Goal: Task Accomplishment & Management: Use online tool/utility

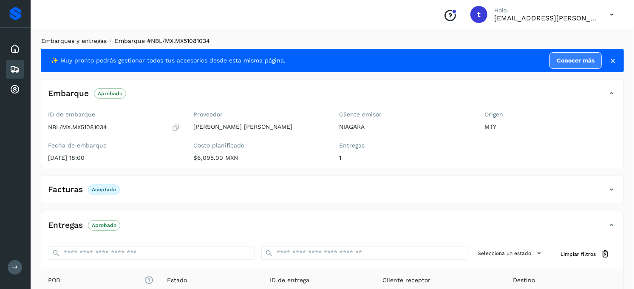
click at [81, 39] on link "Embarques y entregas" at bounding box center [73, 40] width 65 height 7
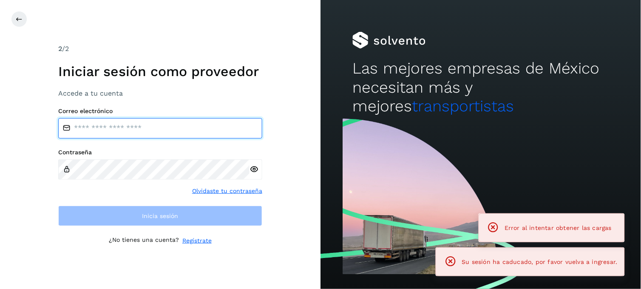
type input "**********"
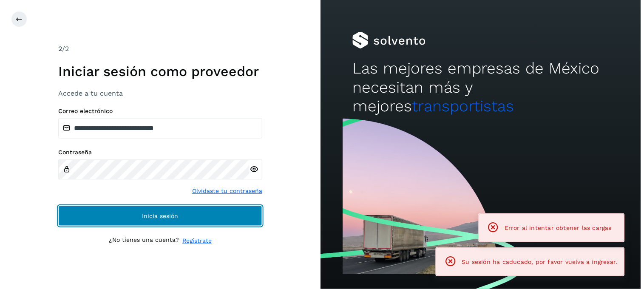
click at [145, 214] on span "Inicia sesión" at bounding box center [160, 216] width 36 height 6
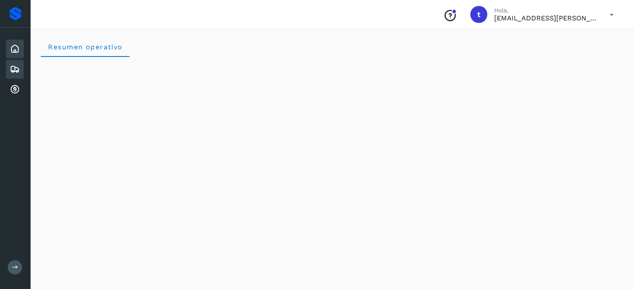
click at [15, 69] on icon at bounding box center [15, 69] width 10 height 10
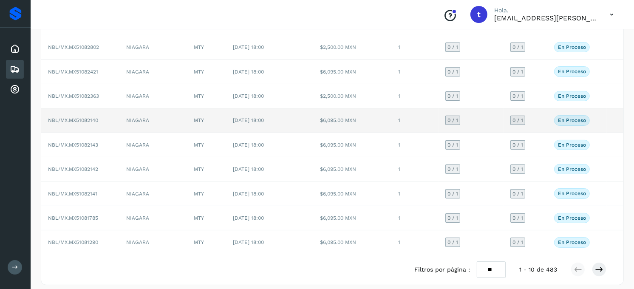
scroll to position [105, 0]
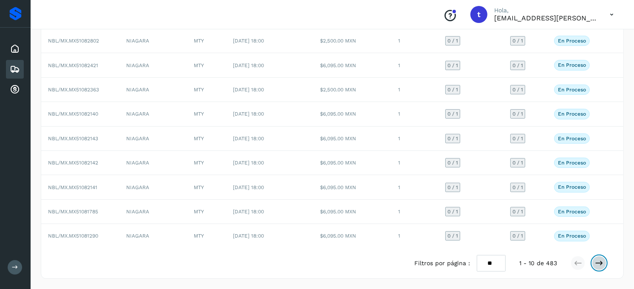
click at [597, 265] on icon at bounding box center [599, 263] width 8 height 8
click at [602, 266] on icon at bounding box center [599, 263] width 8 height 8
click at [576, 266] on icon at bounding box center [578, 263] width 8 height 8
click at [580, 265] on icon at bounding box center [578, 263] width 8 height 8
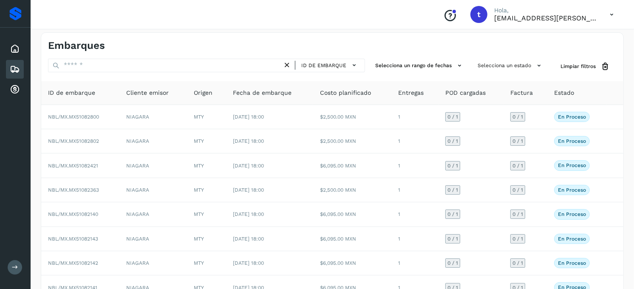
scroll to position [0, 0]
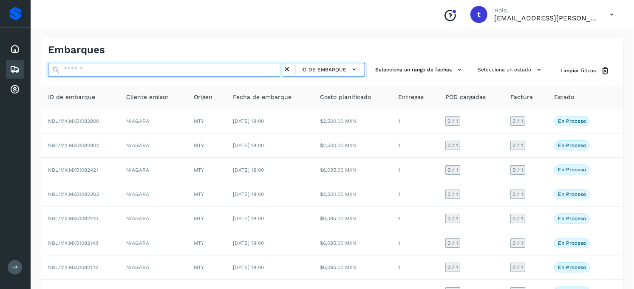
click at [161, 67] on input "text" at bounding box center [165, 70] width 235 height 14
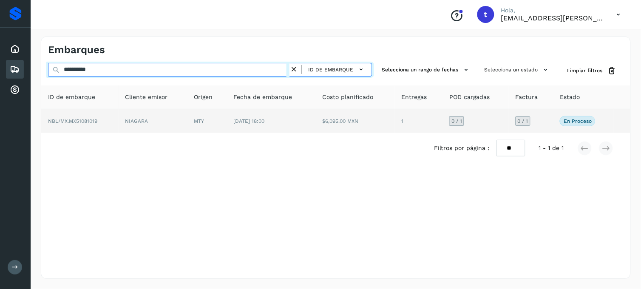
type input "**********"
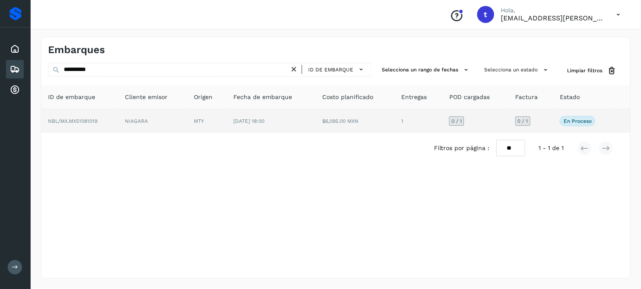
click at [87, 125] on td "NBL/MX.MX51081019" at bounding box center [79, 121] width 77 height 24
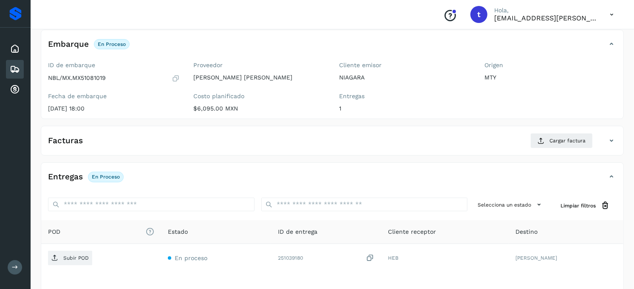
scroll to position [94, 0]
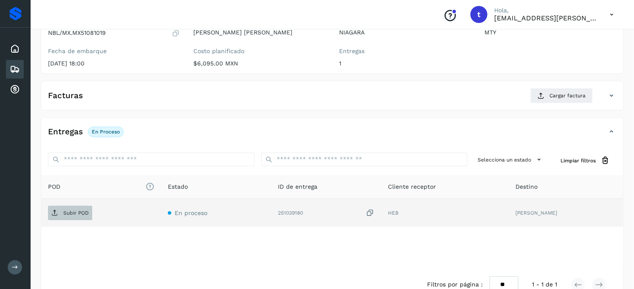
click at [84, 216] on span "Subir POD" at bounding box center [70, 213] width 44 height 14
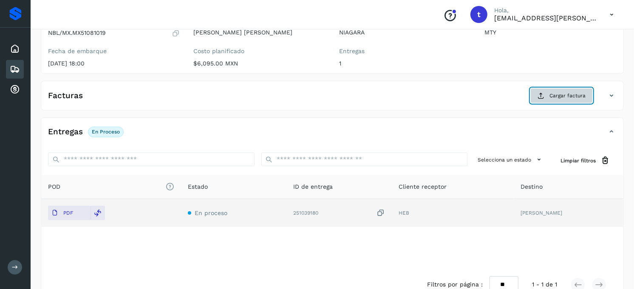
click at [572, 100] on button "Cargar factura" at bounding box center [561, 95] width 62 height 15
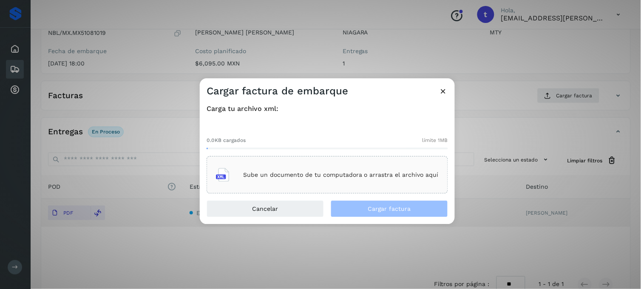
click at [331, 184] on div "Sube un documento de tu computadora o arrastra el archivo aquí" at bounding box center [327, 175] width 223 height 23
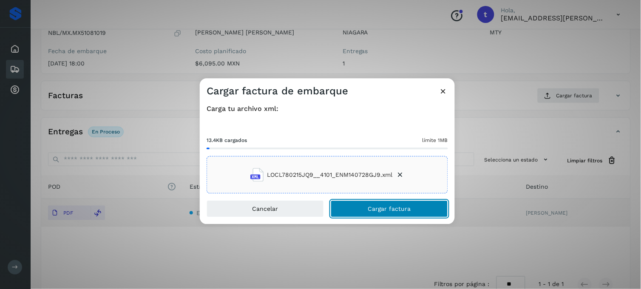
click at [396, 212] on button "Cargar factura" at bounding box center [389, 209] width 117 height 17
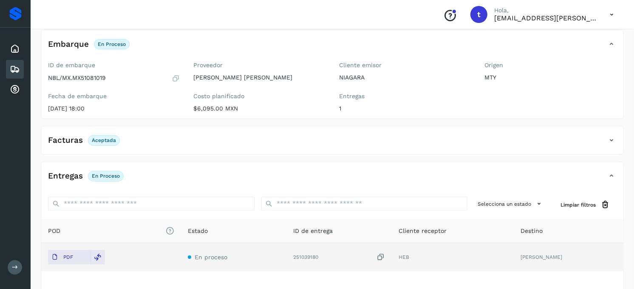
scroll to position [0, 0]
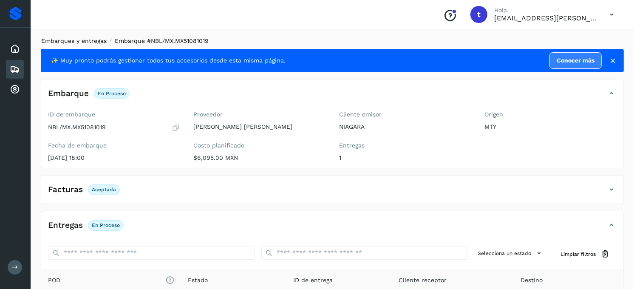
click at [63, 39] on link "Embarques y entregas" at bounding box center [73, 40] width 65 height 7
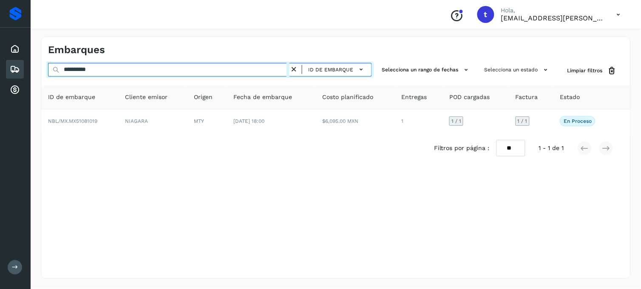
click at [107, 71] on input "**********" at bounding box center [168, 70] width 241 height 14
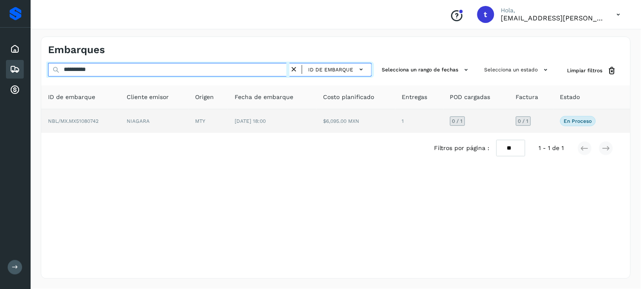
type input "**********"
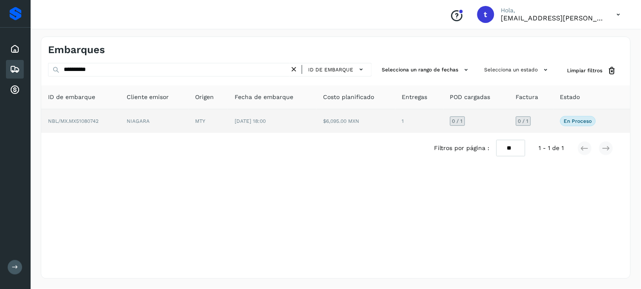
click at [91, 122] on span "NBL/MX.MX51080742" at bounding box center [73, 121] width 51 height 6
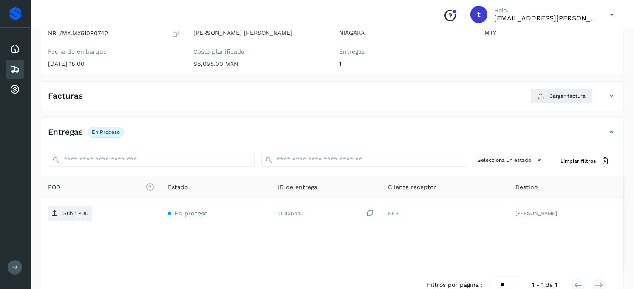
scroll to position [94, 0]
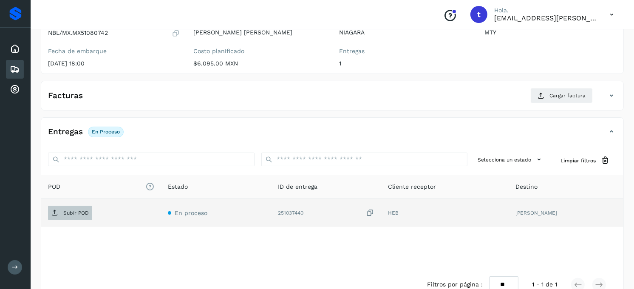
click at [90, 214] on span "Subir POD" at bounding box center [70, 213] width 44 height 14
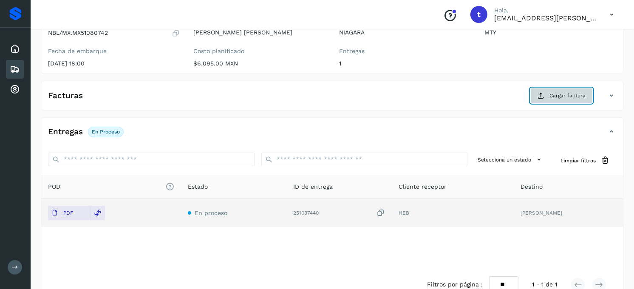
click at [570, 100] on button "Cargar factura" at bounding box center [561, 95] width 62 height 15
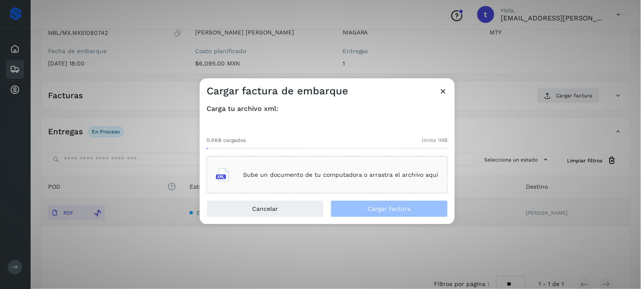
click at [355, 181] on div "Sube un documento de tu computadora o arrastra el archivo aquí" at bounding box center [327, 175] width 223 height 23
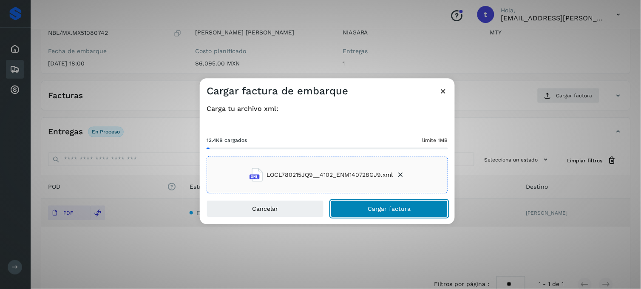
click at [397, 203] on button "Cargar factura" at bounding box center [389, 209] width 117 height 17
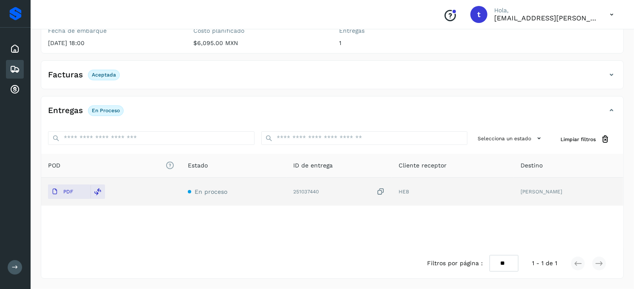
scroll to position [0, 0]
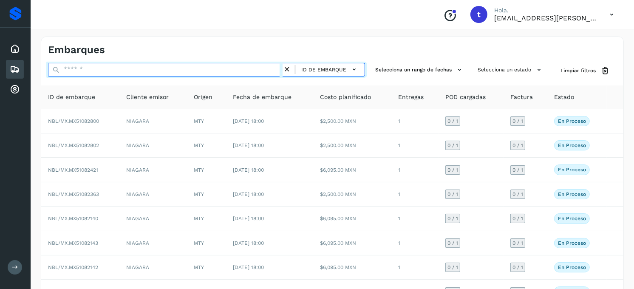
click at [121, 75] on input "text" at bounding box center [165, 70] width 235 height 14
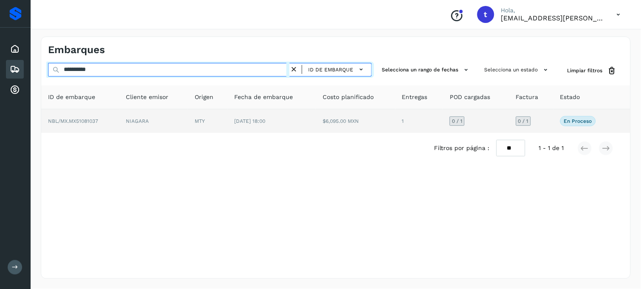
type input "**********"
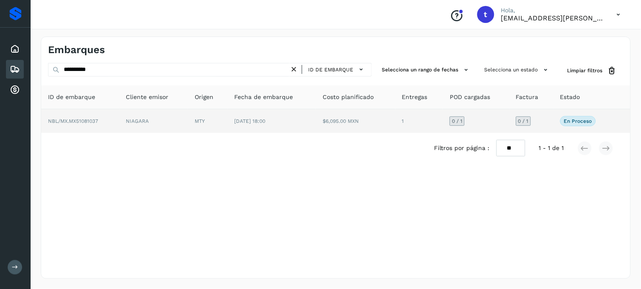
click at [81, 123] on span "NBL/MX.MX51081037" at bounding box center [73, 121] width 50 height 6
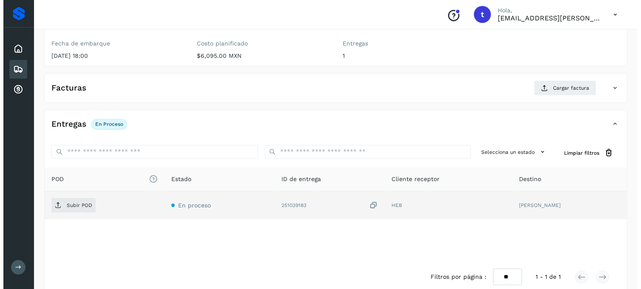
scroll to position [116, 0]
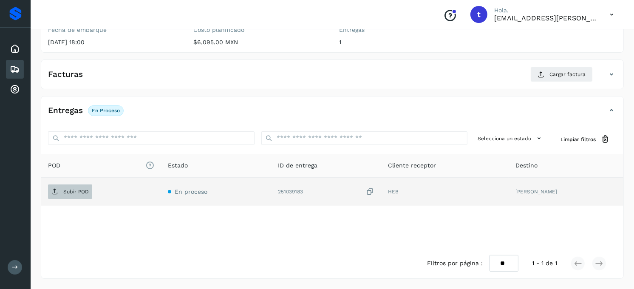
click at [81, 195] on span "Subir POD" at bounding box center [70, 192] width 44 height 14
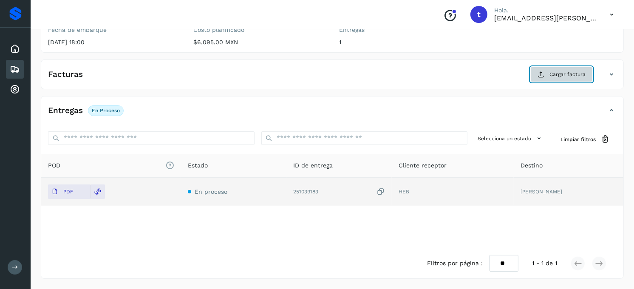
click at [564, 76] on span "Cargar factura" at bounding box center [567, 75] width 36 height 8
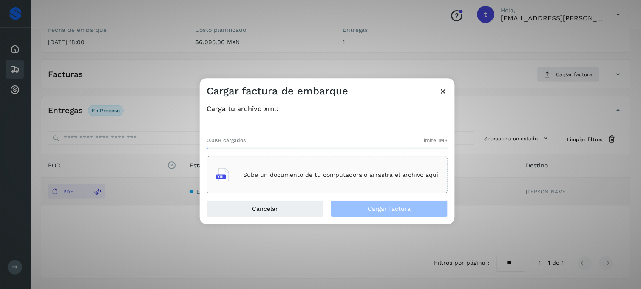
click at [290, 179] on div "Sube un documento de tu computadora o arrastra el archivo aquí" at bounding box center [327, 175] width 223 height 23
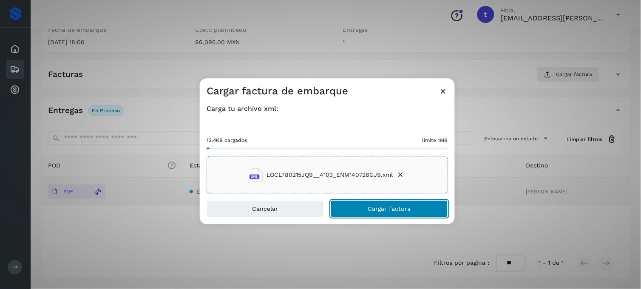
click at [397, 209] on span "Cargar factura" at bounding box center [389, 209] width 43 height 6
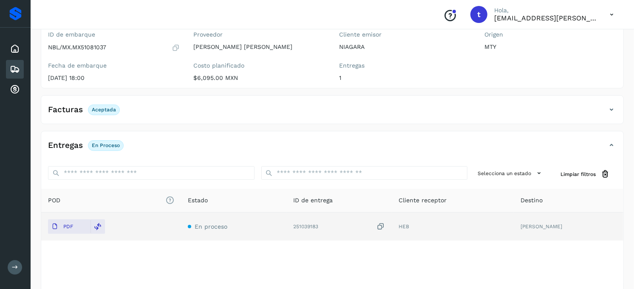
scroll to position [0, 0]
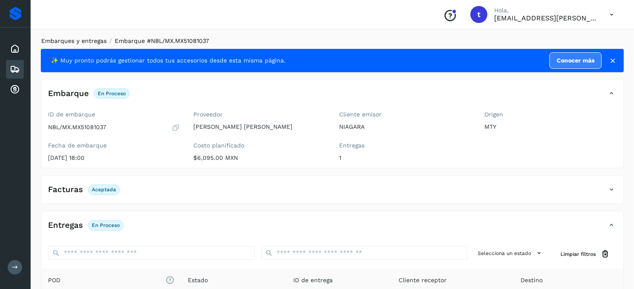
click at [82, 40] on link "Embarques y entregas" at bounding box center [73, 40] width 65 height 7
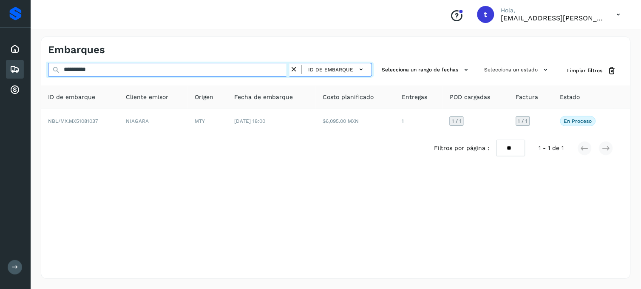
click at [132, 74] on input "**********" at bounding box center [168, 70] width 241 height 14
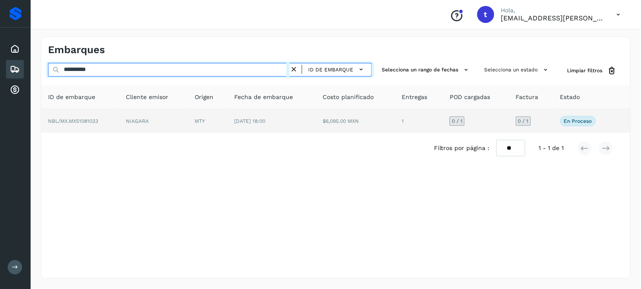
type input "**********"
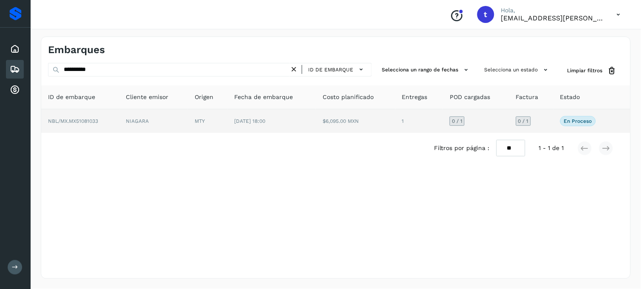
click at [78, 118] on span "NBL/MX.MX51081033" at bounding box center [73, 121] width 50 height 6
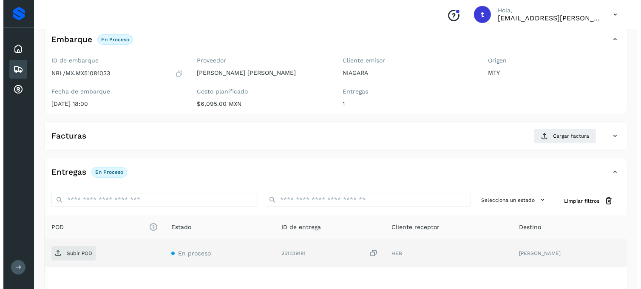
scroll to position [116, 0]
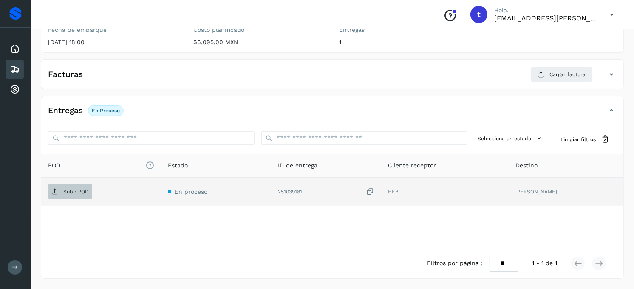
click at [76, 195] on span "Subir POD" at bounding box center [70, 192] width 44 height 14
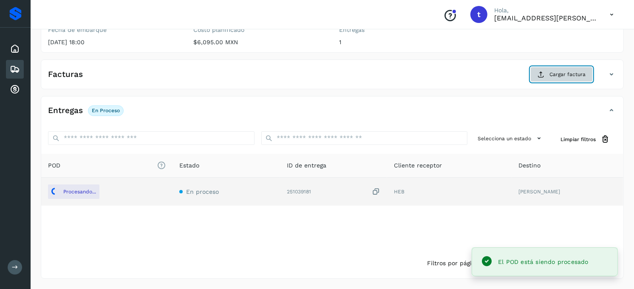
click at [552, 74] on span "Cargar factura" at bounding box center [567, 75] width 36 height 8
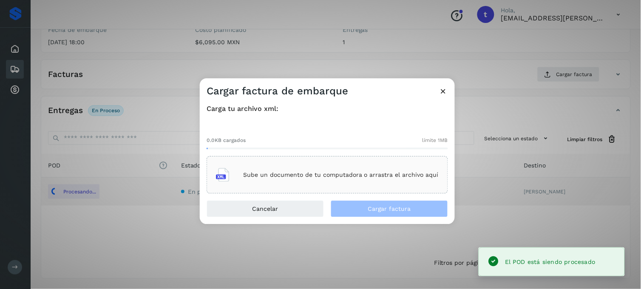
click at [314, 176] on p "Sube un documento de tu computadora o arrastra el archivo aquí" at bounding box center [340, 174] width 195 height 7
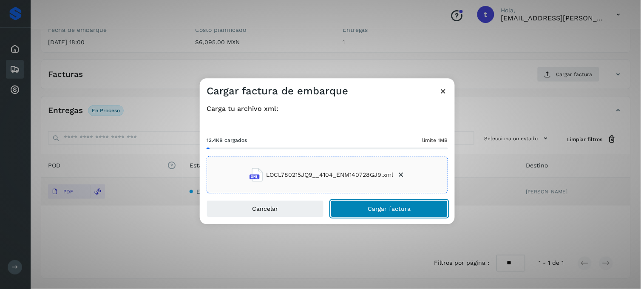
click at [366, 209] on button "Cargar factura" at bounding box center [389, 209] width 117 height 17
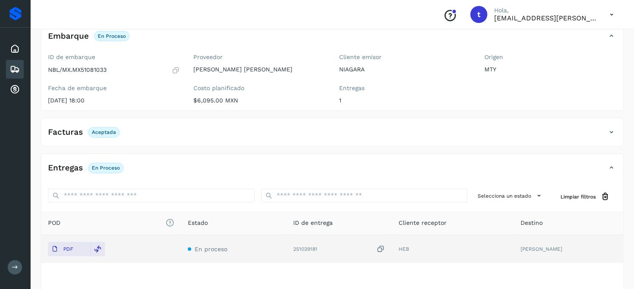
scroll to position [0, 0]
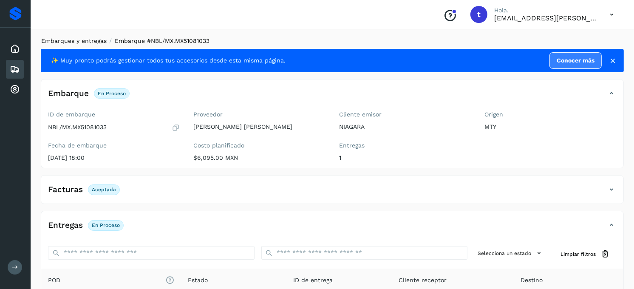
click at [84, 42] on link "Embarques y entregas" at bounding box center [73, 40] width 65 height 7
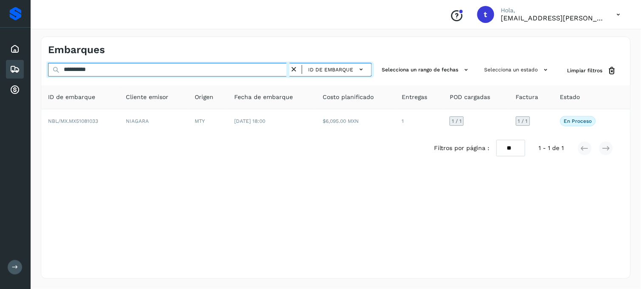
click at [131, 73] on input "**********" at bounding box center [168, 70] width 241 height 14
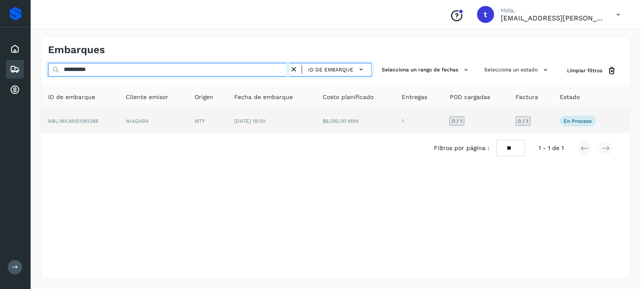
type input "**********"
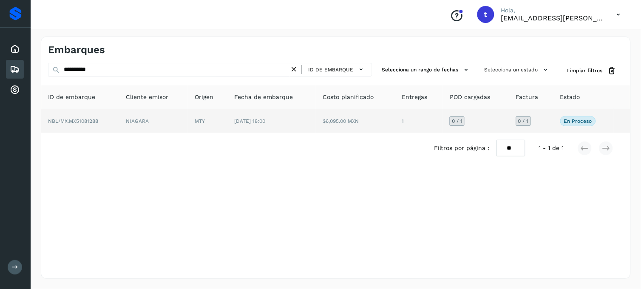
click at [82, 119] on span "NBL/MX.MX51081288" at bounding box center [73, 121] width 50 height 6
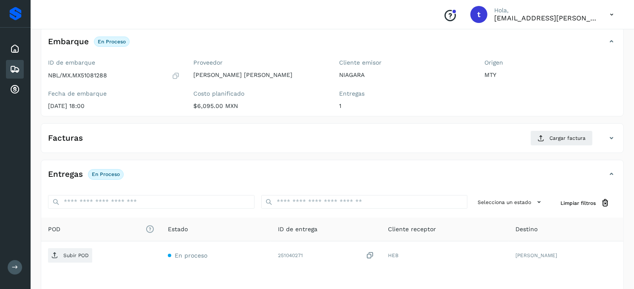
scroll to position [94, 0]
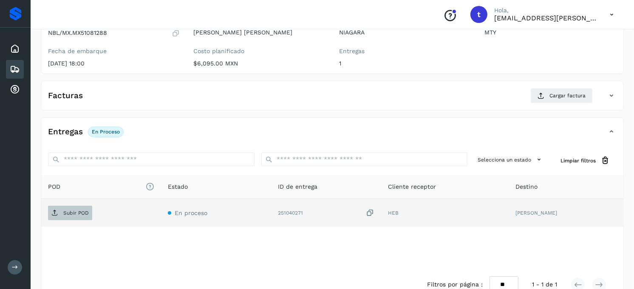
click at [77, 218] on span "Subir POD" at bounding box center [70, 213] width 44 height 14
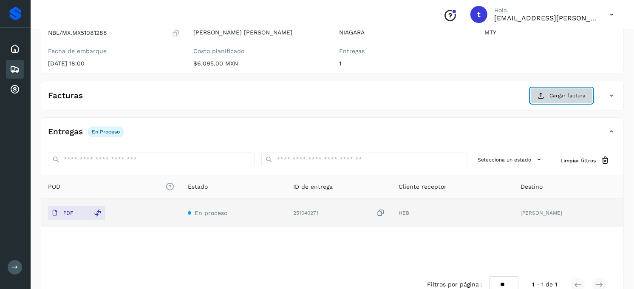
click at [562, 96] on span "Cargar factura" at bounding box center [567, 96] width 36 height 8
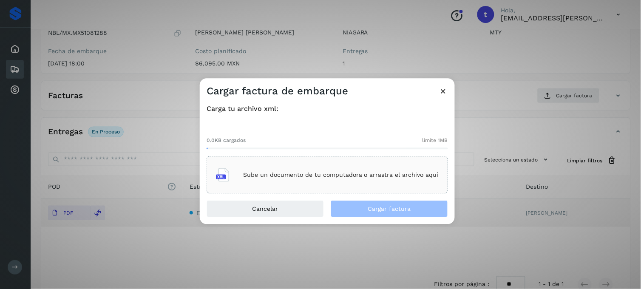
click at [268, 180] on div "Sube un documento de tu computadora o arrastra el archivo aquí" at bounding box center [327, 175] width 223 height 23
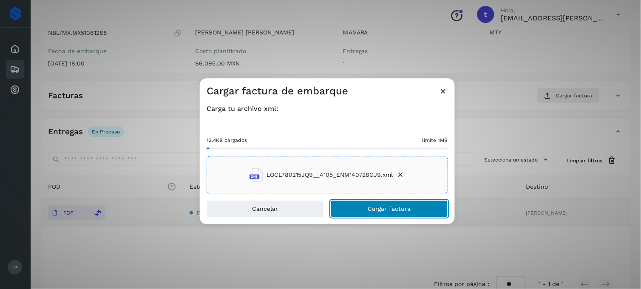
click at [367, 209] on button "Cargar factura" at bounding box center [389, 209] width 117 height 17
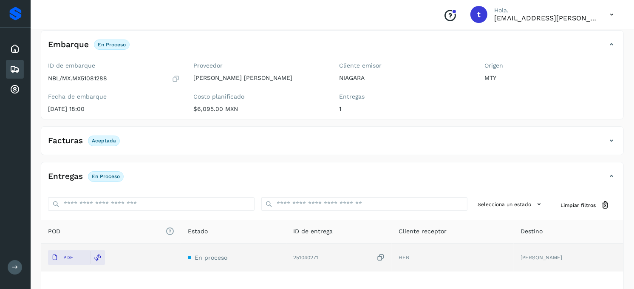
scroll to position [0, 0]
